Goal: Use online tool/utility: Utilize a website feature to perform a specific function

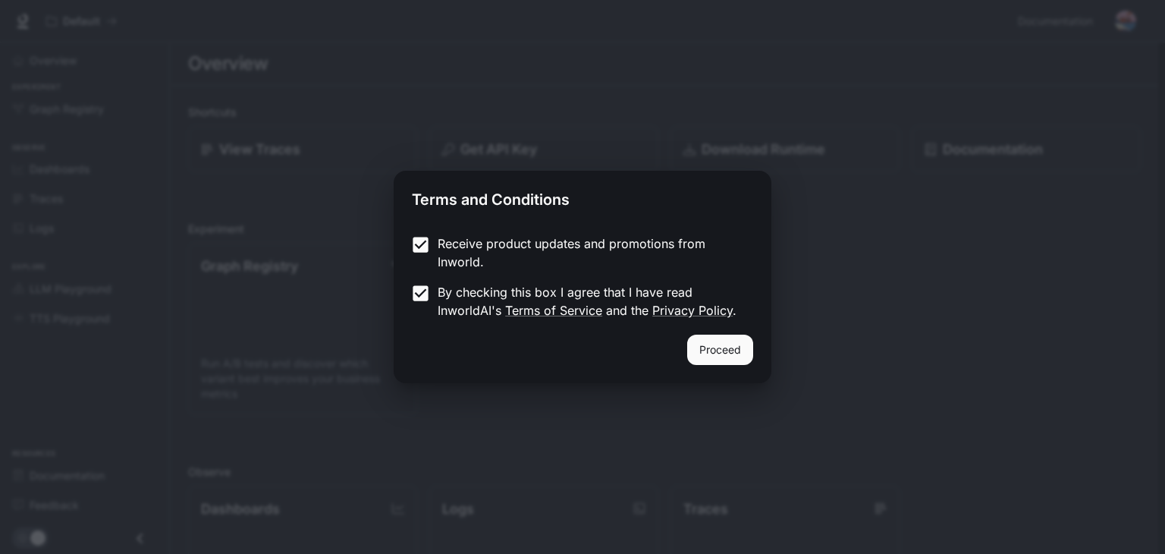
click at [709, 347] on button "Proceed" at bounding box center [720, 350] width 66 height 30
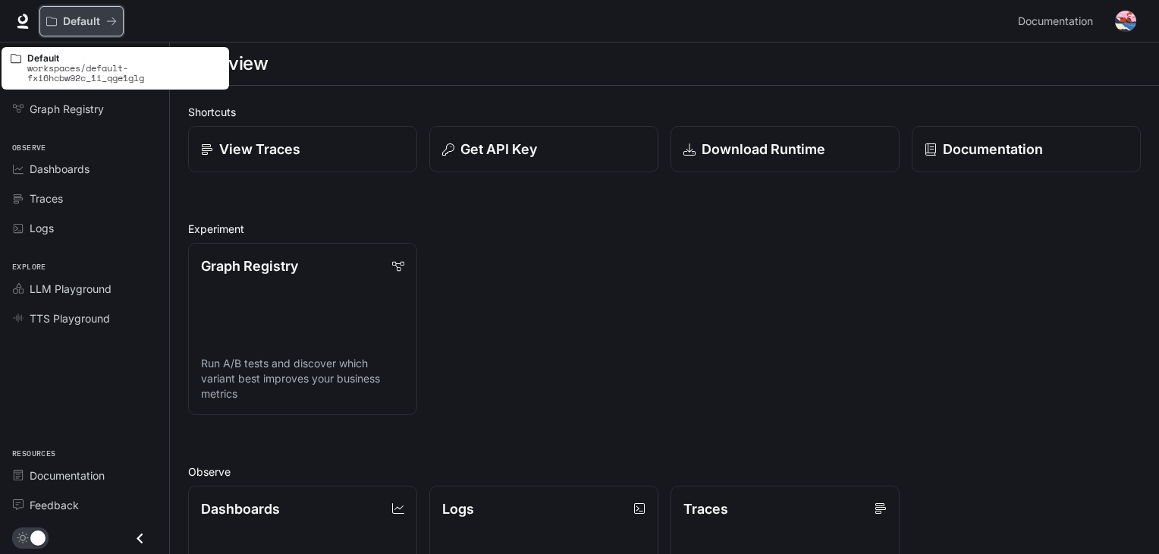
click at [106, 22] on icon "All workspaces" at bounding box center [111, 21] width 11 height 11
click at [112, 18] on icon "All workspaces" at bounding box center [111, 21] width 11 height 11
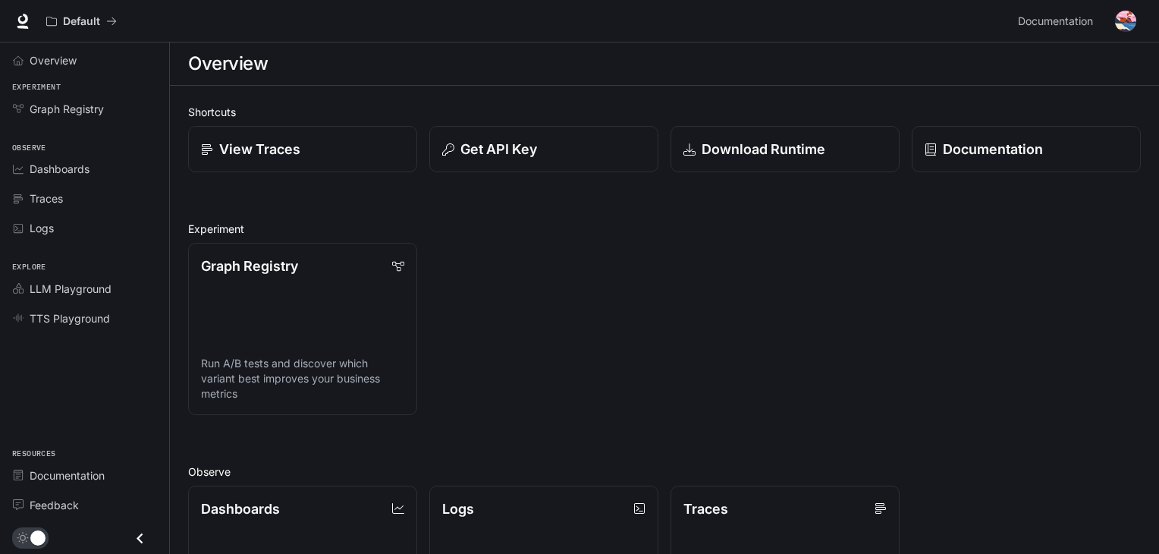
click at [230, 71] on h1 "Overview" at bounding box center [228, 64] width 80 height 30
click at [249, 139] on p "View Traces" at bounding box center [259, 149] width 82 height 20
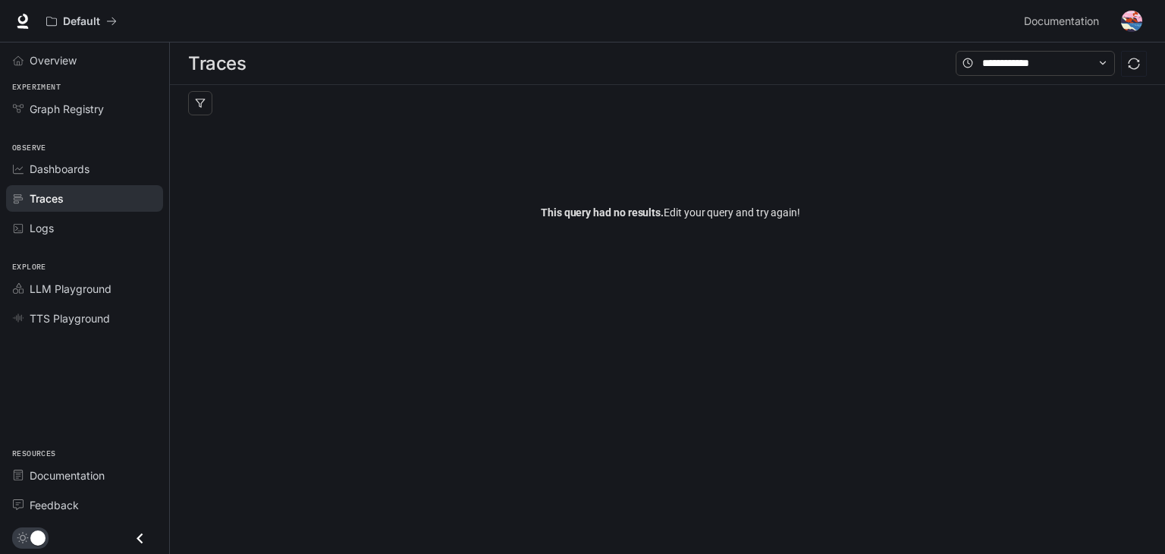
click at [571, 212] on span "This query had no results." at bounding box center [602, 212] width 123 height 12
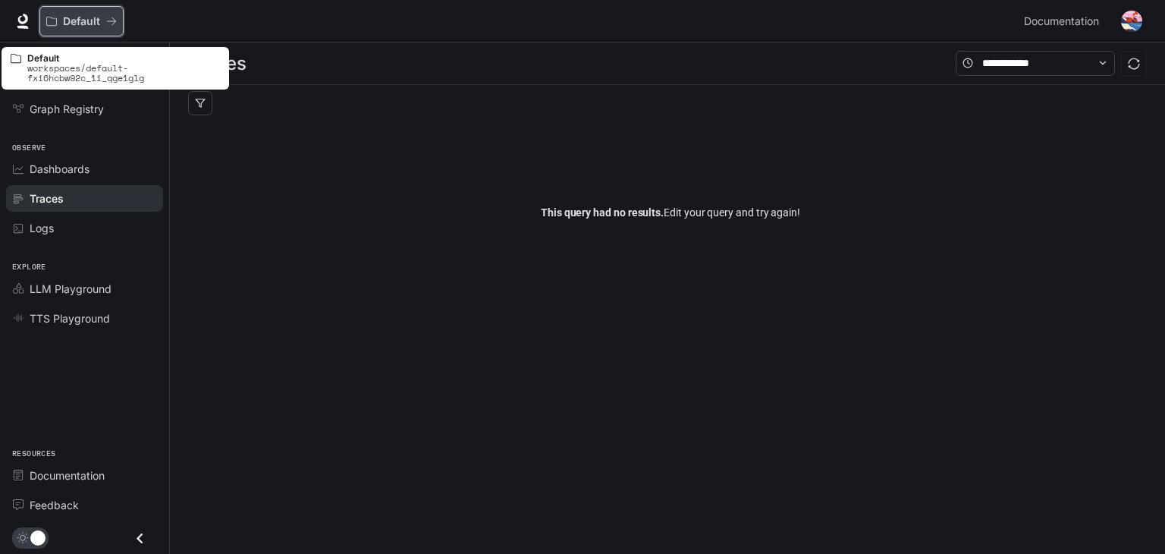
click at [100, 24] on div "Default" at bounding box center [76, 21] width 60 height 13
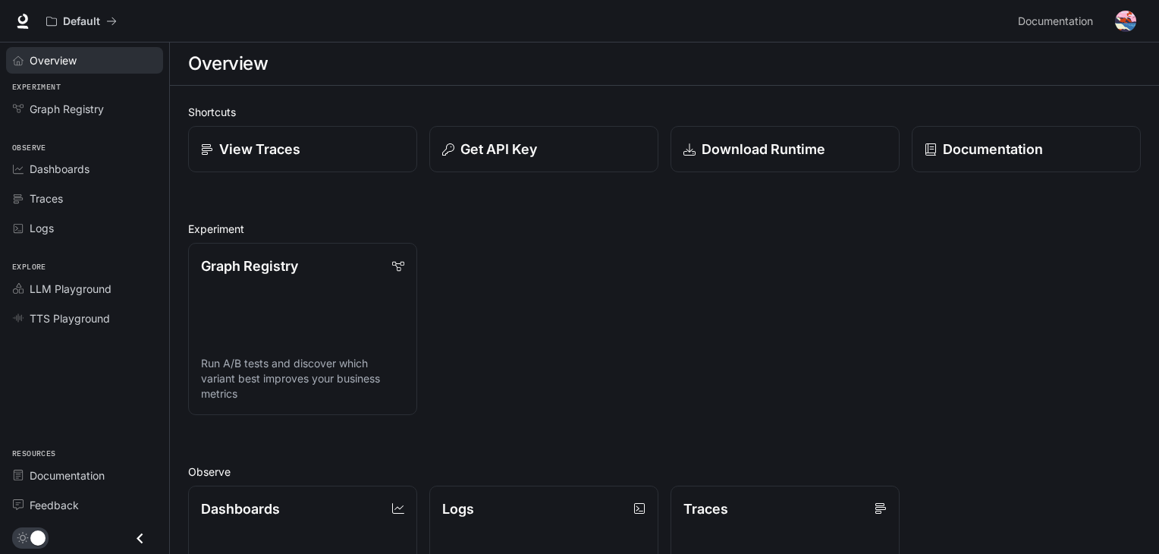
click at [70, 55] on span "Overview" at bounding box center [53, 60] width 47 height 16
click at [83, 115] on span "Graph Registry" at bounding box center [67, 109] width 74 height 16
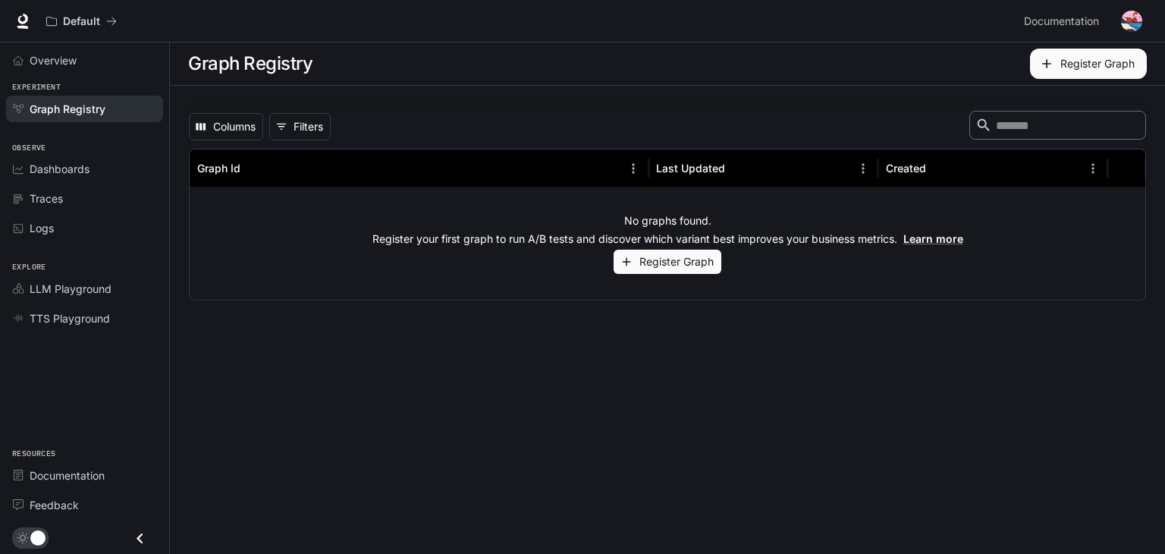
click at [73, 152] on span "Observe" at bounding box center [84, 148] width 169 height 13
click at [73, 170] on span "Dashboards" at bounding box center [60, 169] width 60 height 16
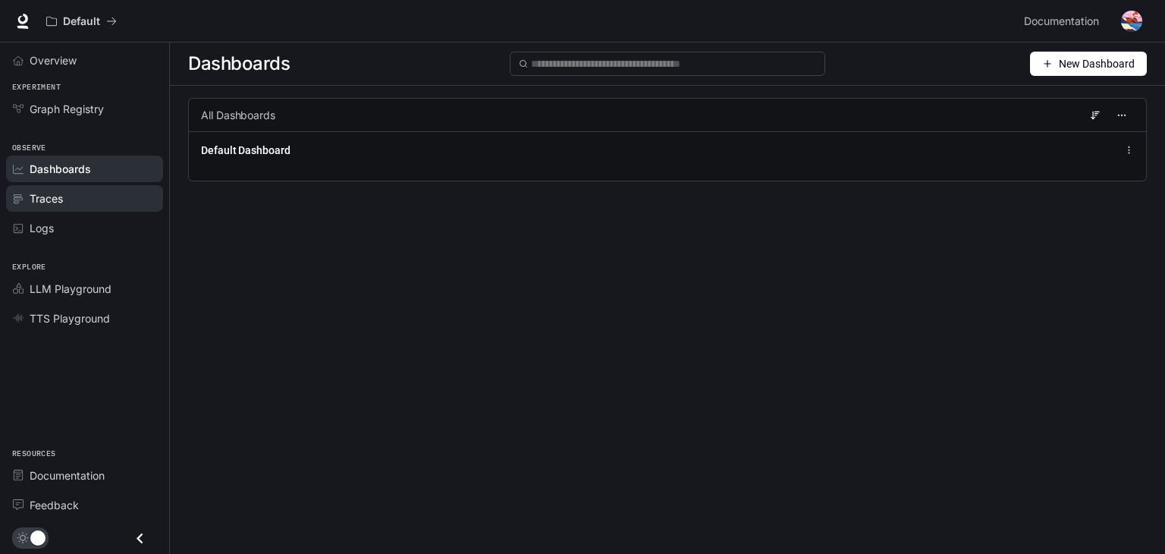
click at [71, 197] on div "Traces" at bounding box center [93, 198] width 127 height 16
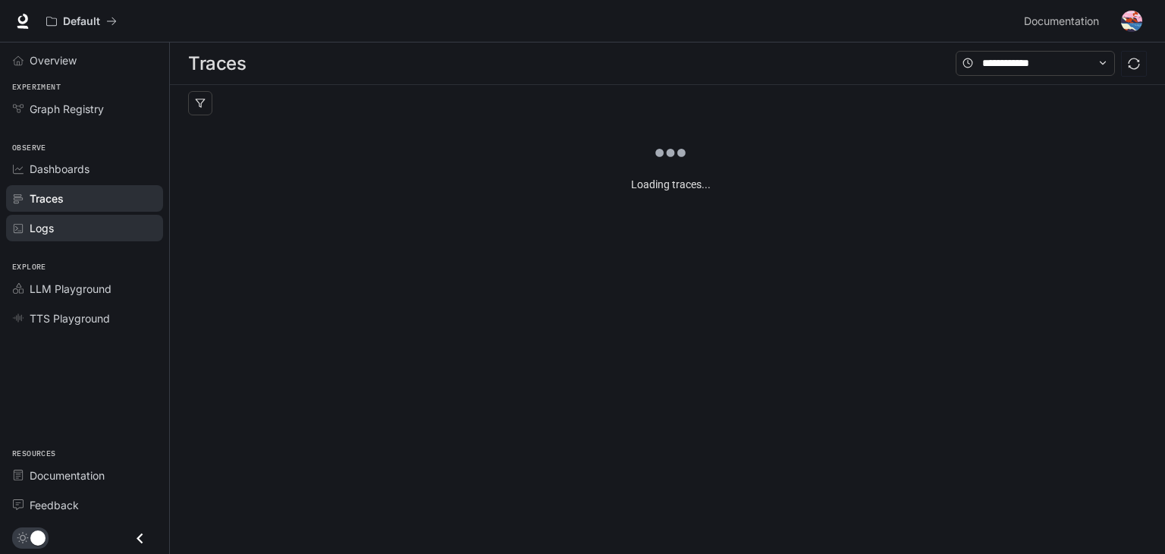
click at [70, 216] on link "Logs" at bounding box center [84, 228] width 157 height 27
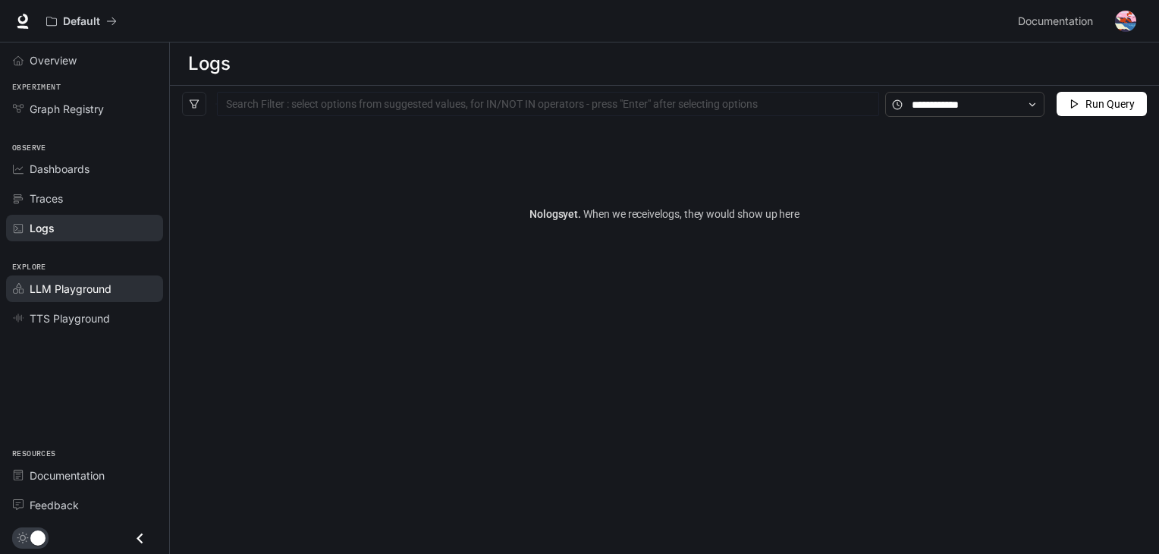
click at [81, 284] on span "LLM Playground" at bounding box center [71, 289] width 82 height 16
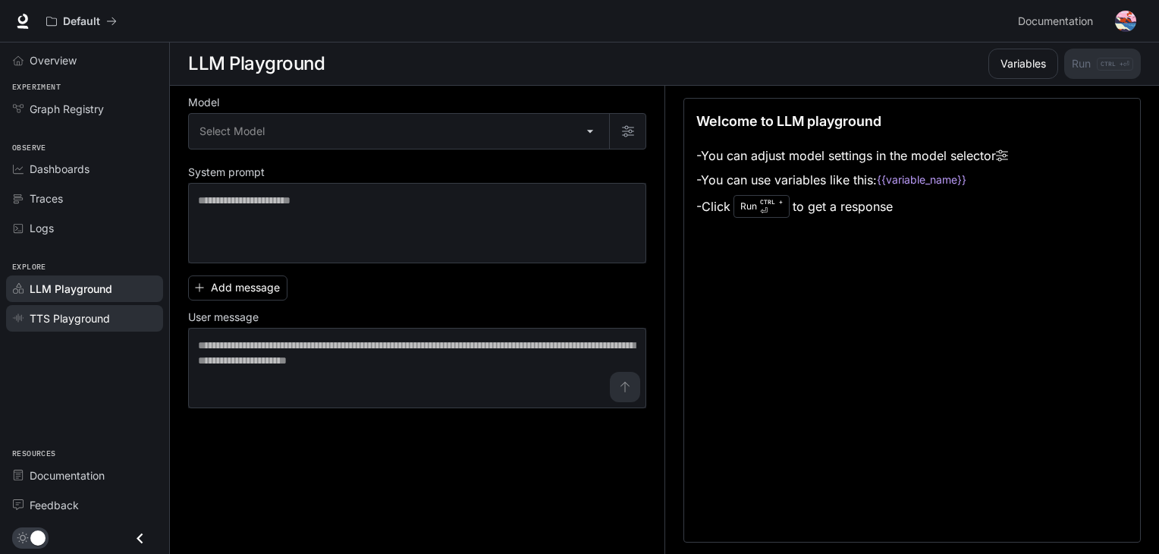
click at [109, 305] on link "TTS Playground" at bounding box center [84, 318] width 157 height 27
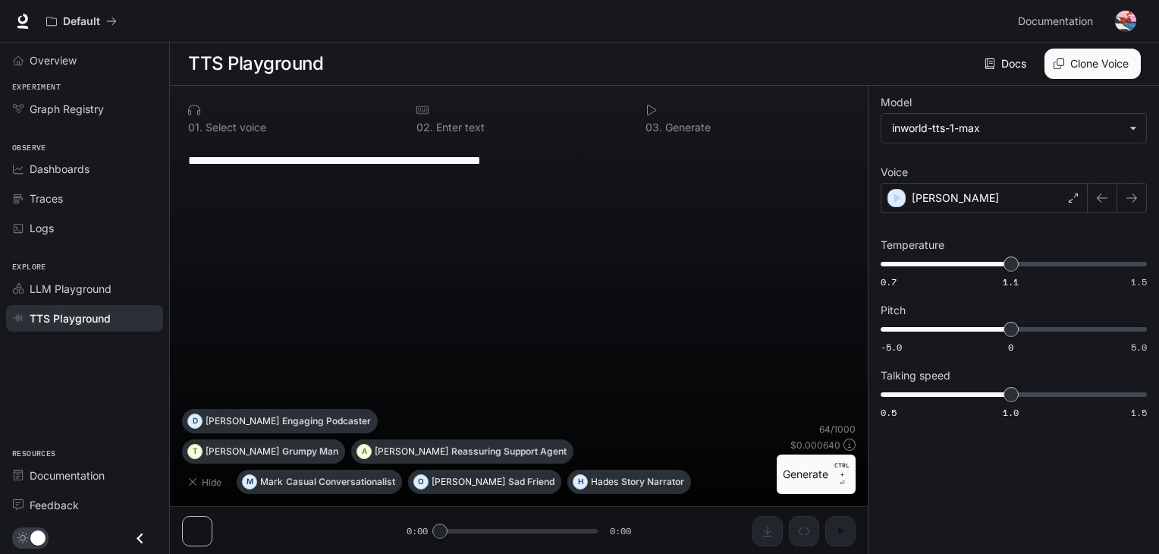
click at [303, 165] on textarea "**********" at bounding box center [519, 160] width 662 height 17
click at [902, 195] on icon "button" at bounding box center [897, 197] width 15 height 15
click at [809, 474] on button "Generate CTRL + ⏎" at bounding box center [816, 473] width 79 height 39
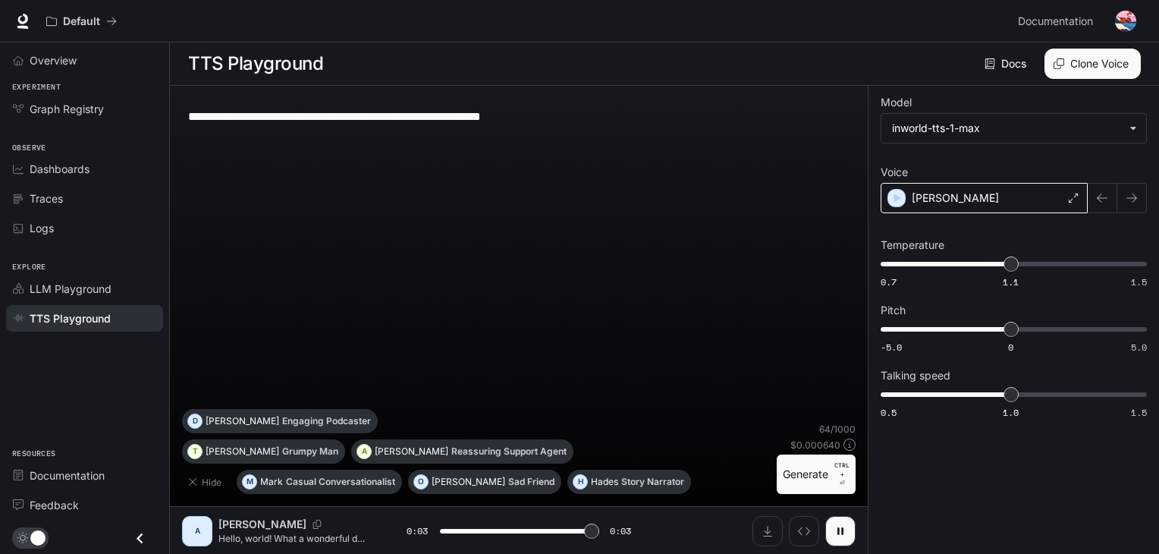
type input "*"
click at [473, 117] on textarea "**********" at bounding box center [519, 116] width 662 height 17
paste textarea "**********"
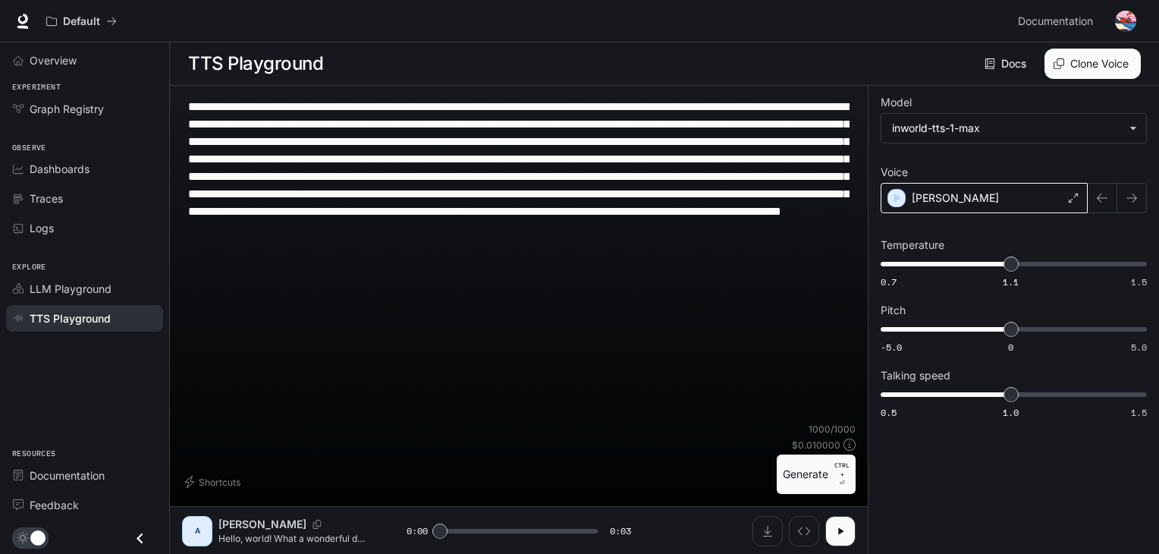
type textarea "**********"
